Goal: Check status: Check status

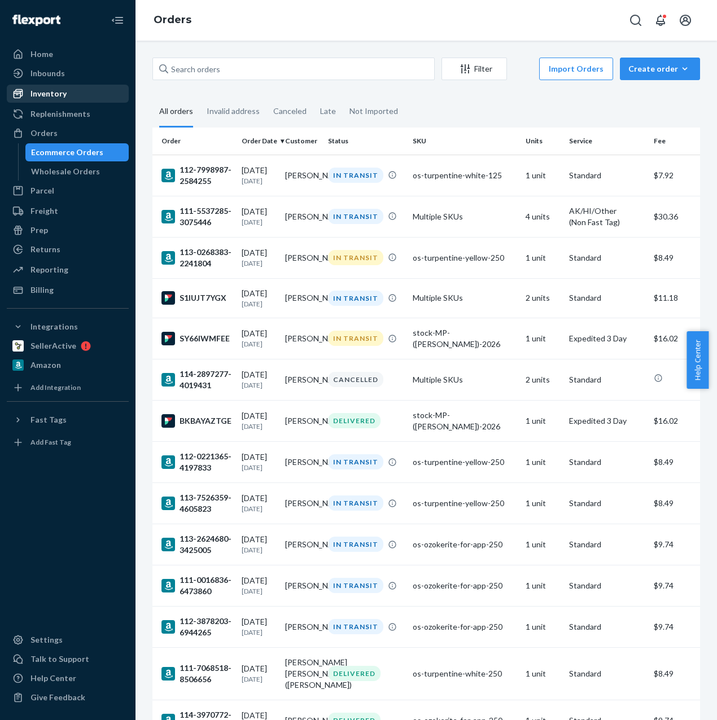
click at [42, 97] on div "Inventory" at bounding box center [48, 93] width 36 height 11
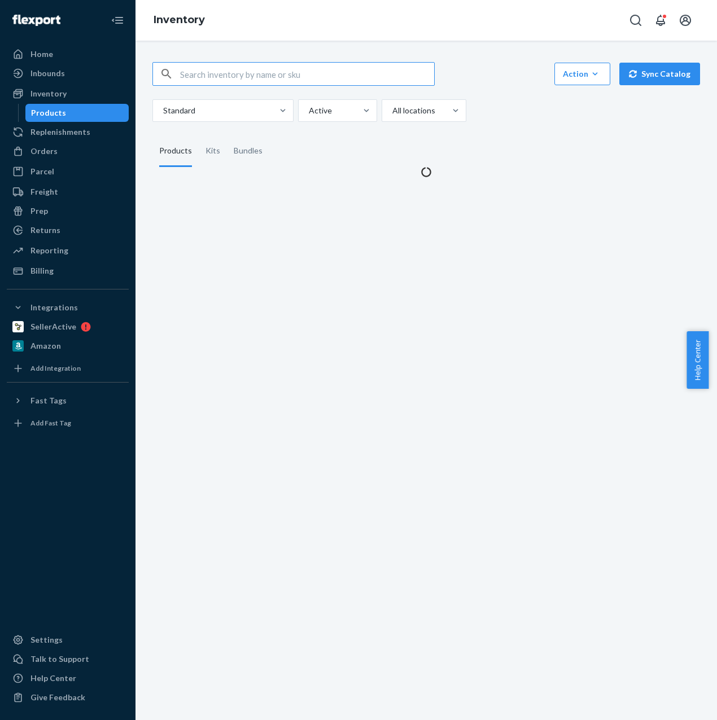
click at [209, 76] on input "text" at bounding box center [307, 74] width 254 height 23
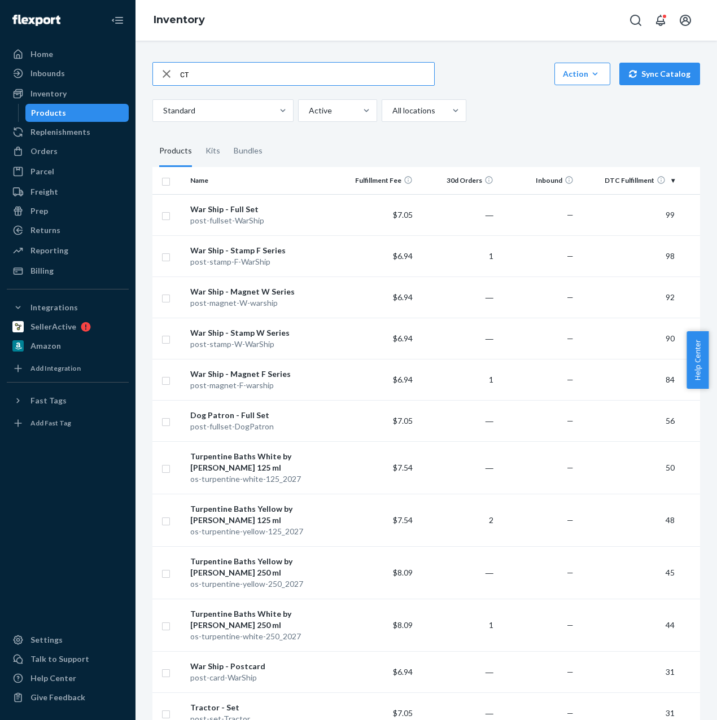
type input "с"
type input "stock-mp"
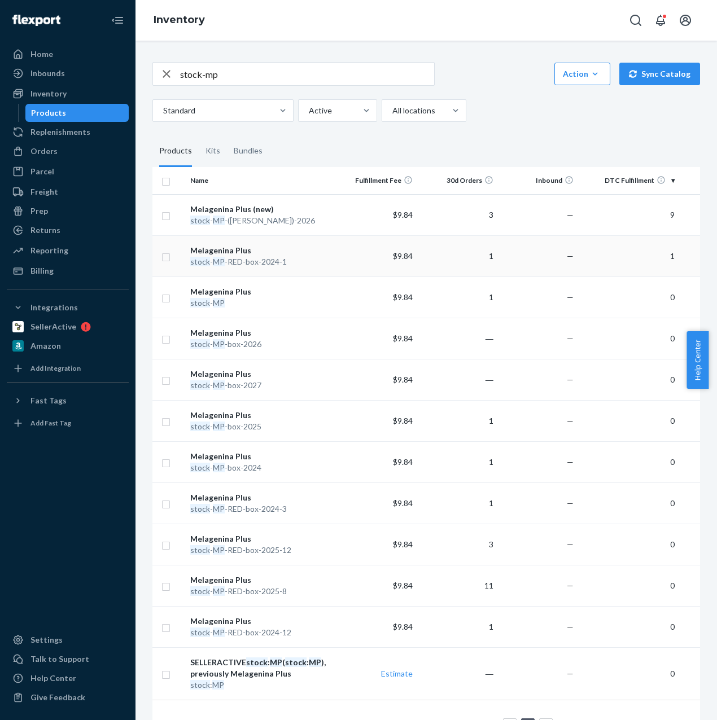
click at [227, 259] on div "stock - MP -RED-box-2024-1" at bounding box center [261, 261] width 142 height 11
